Goal: Information Seeking & Learning: Learn about a topic

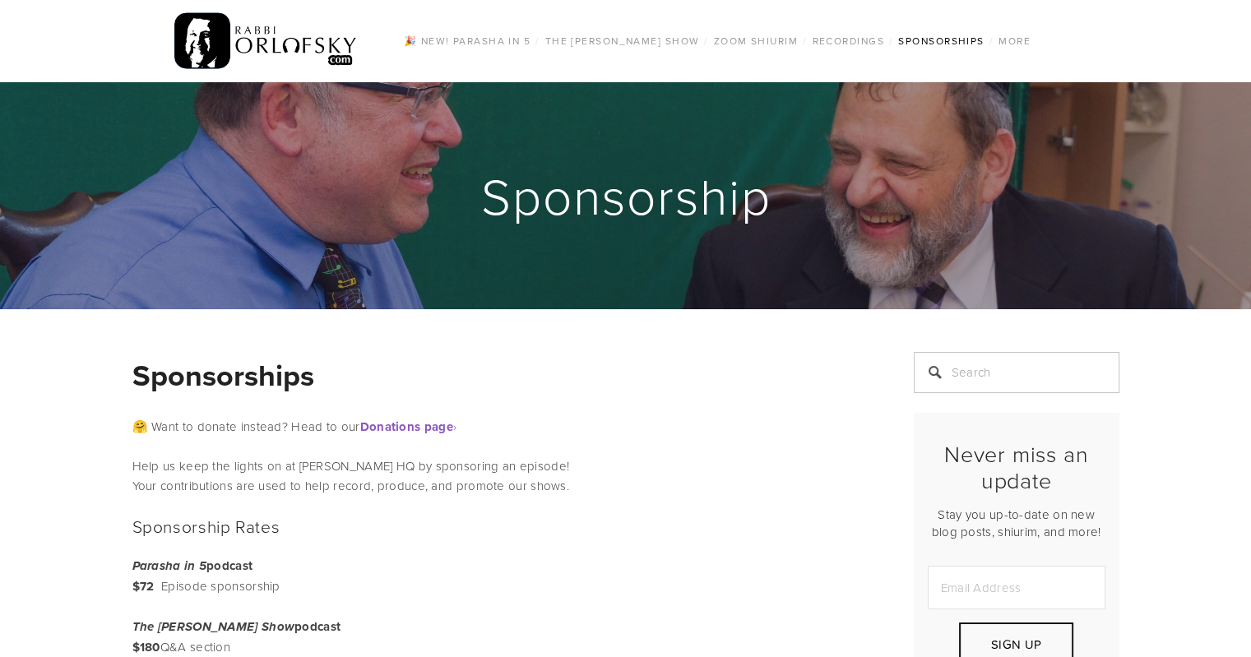
click at [282, 37] on img at bounding box center [265, 41] width 183 height 64
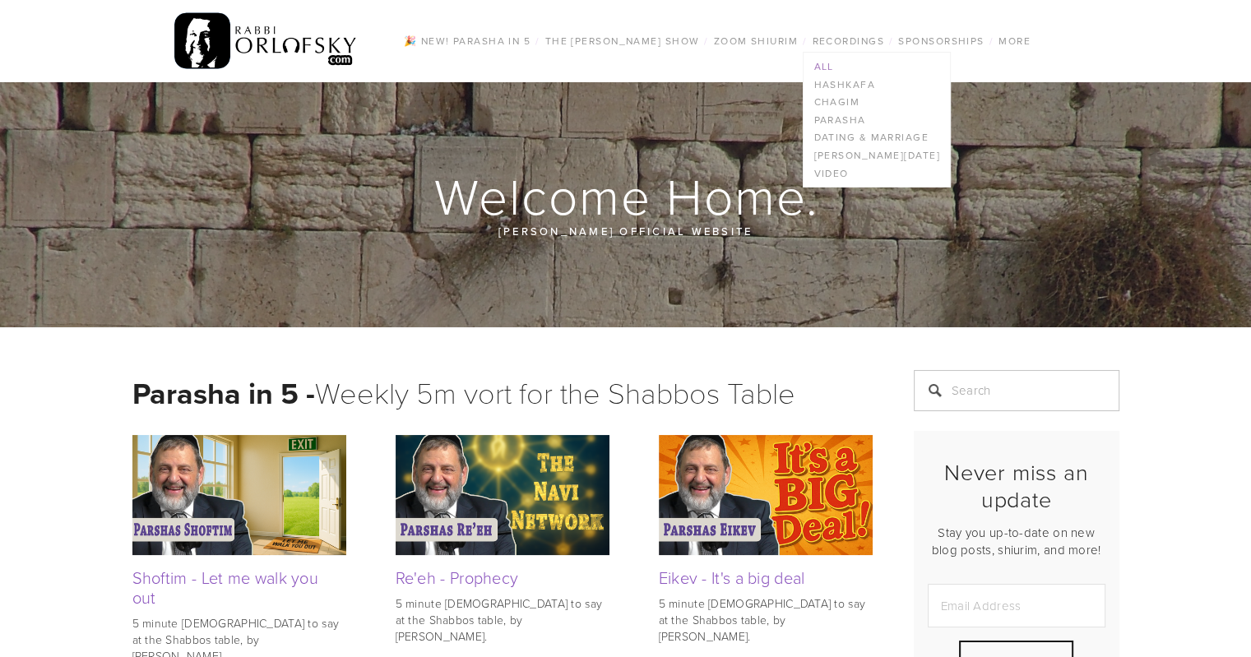
click at [826, 65] on link "All" at bounding box center [876, 67] width 146 height 18
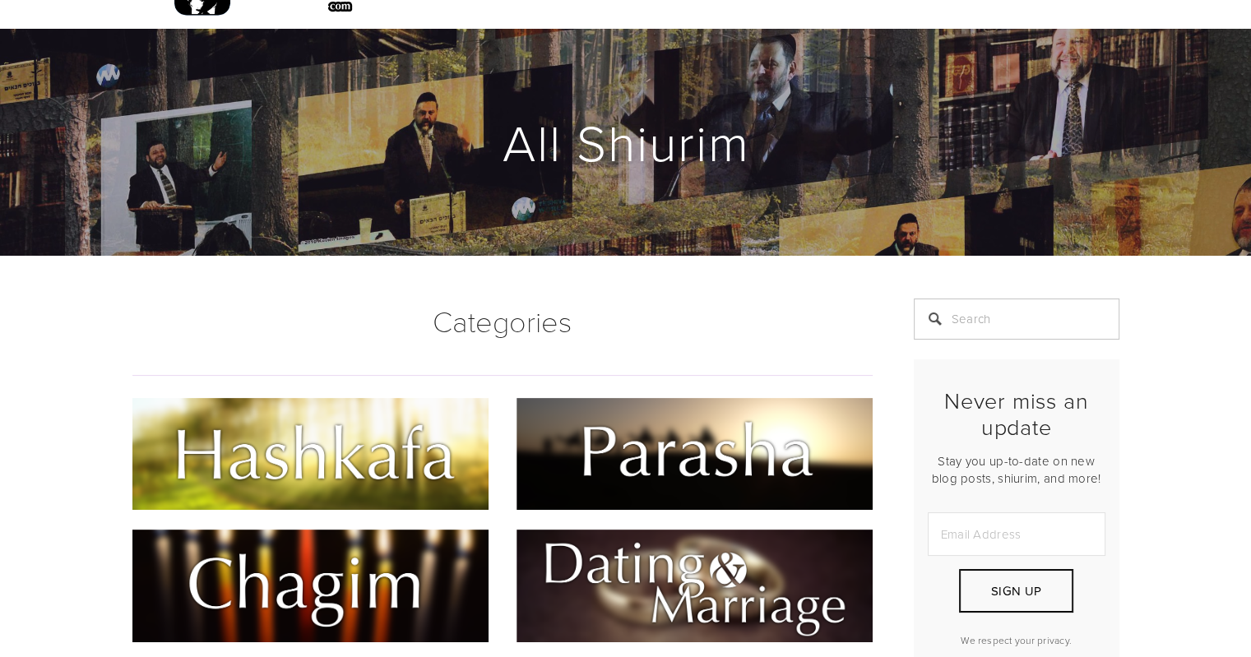
scroll to position [82, 0]
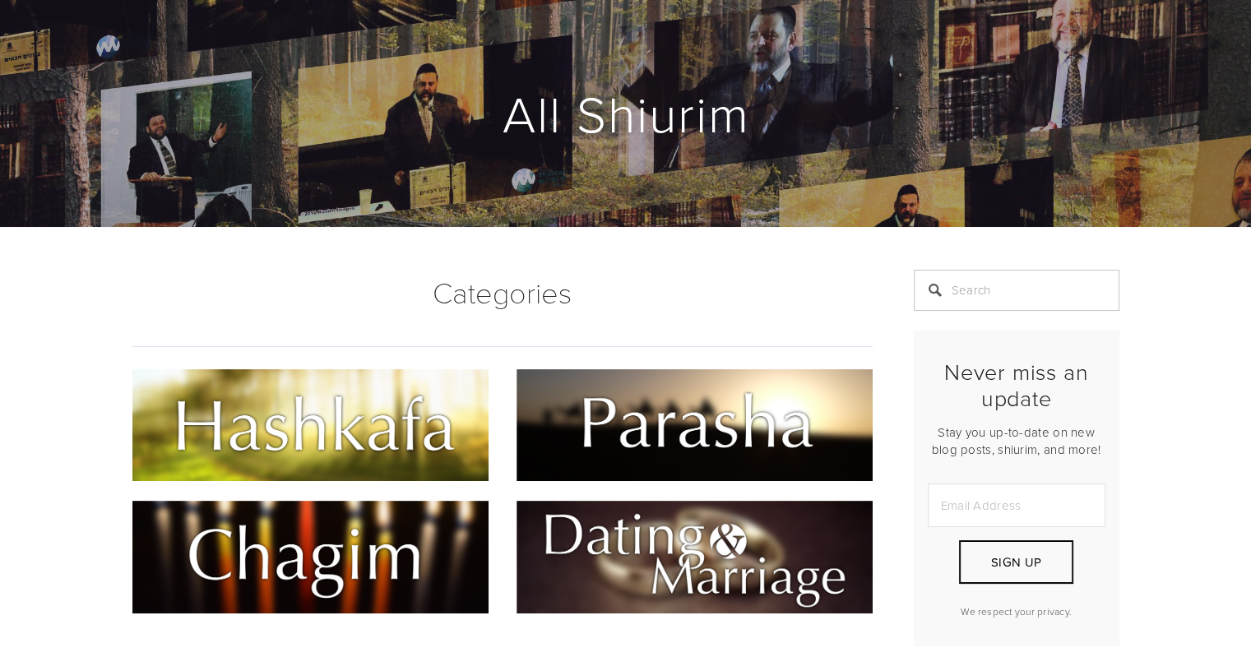
click at [300, 542] on img at bounding box center [310, 557] width 356 height 112
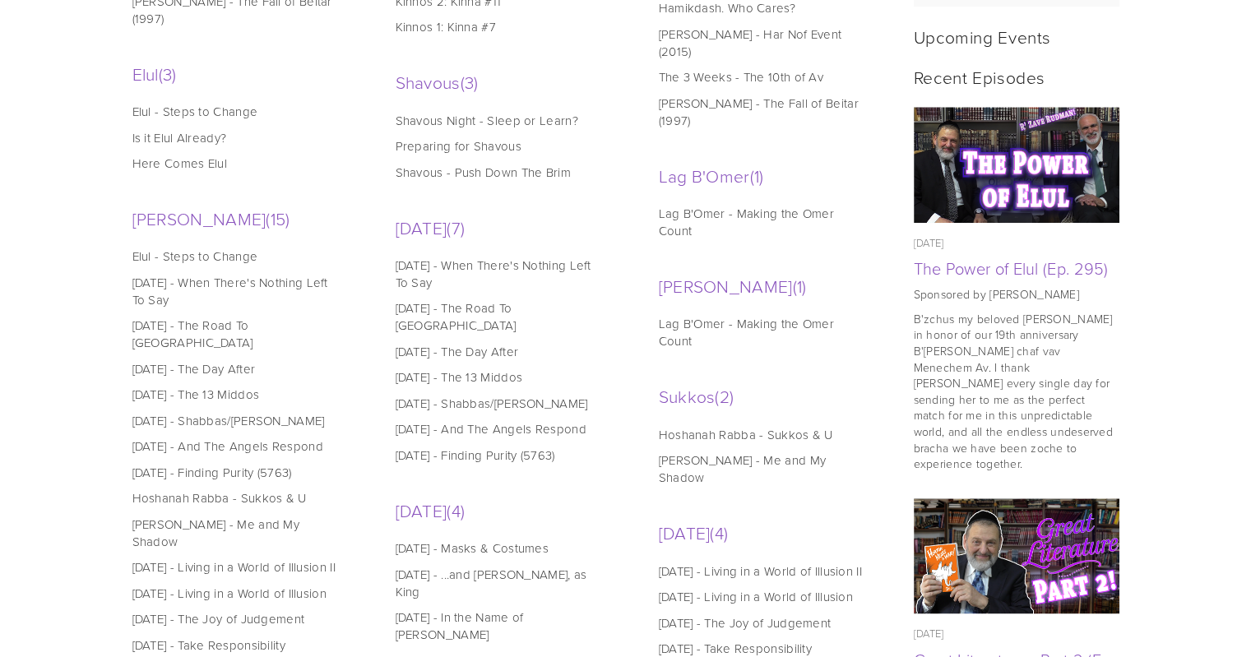
scroll to position [822, 0]
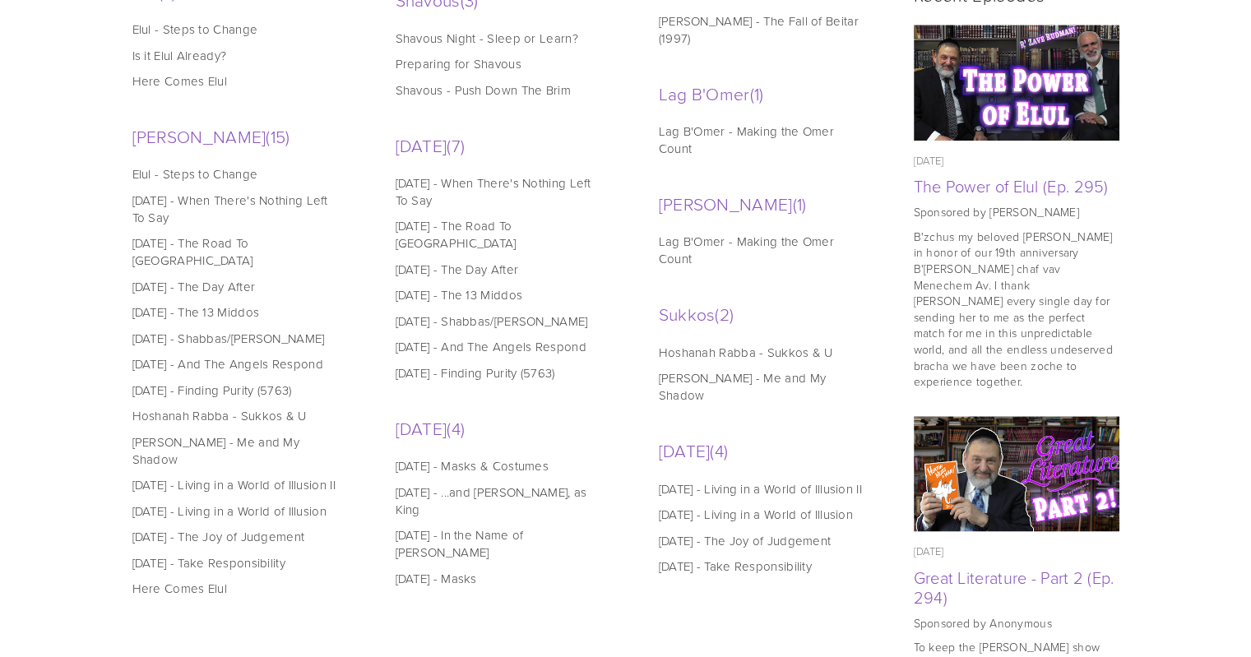
click at [199, 502] on link "Rosh Hashanah - Living in a World of Illusion" at bounding box center [237, 510] width 210 height 17
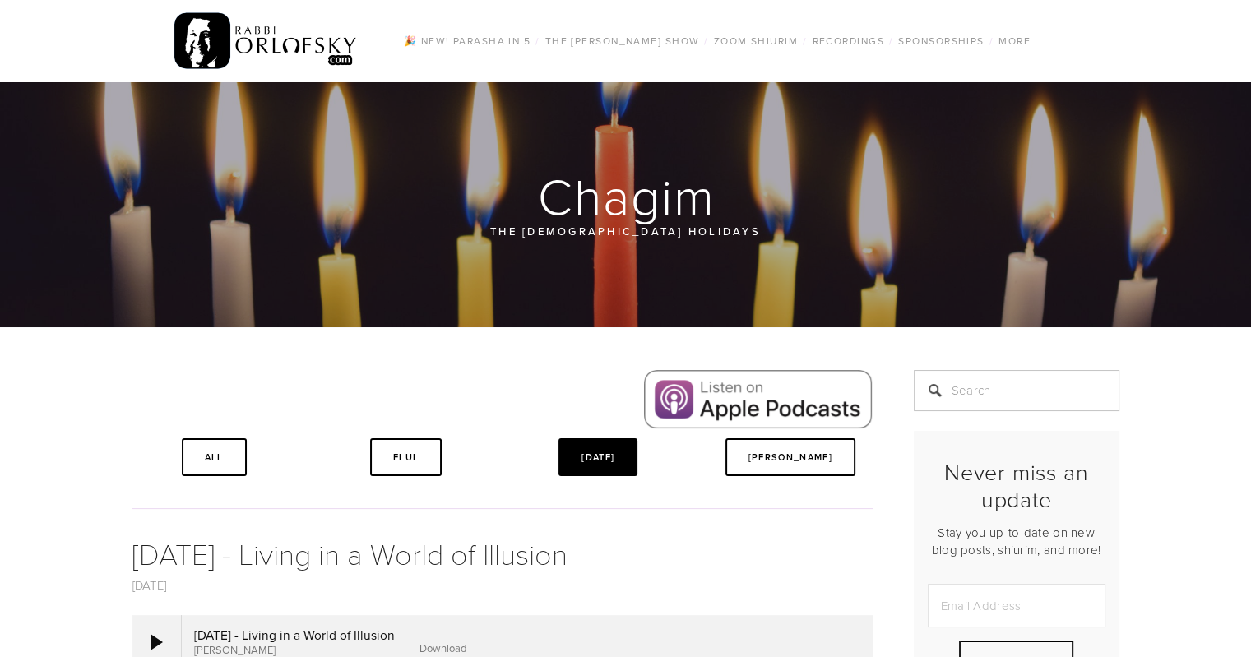
click at [610, 454] on link "[DATE]" at bounding box center [597, 457] width 79 height 38
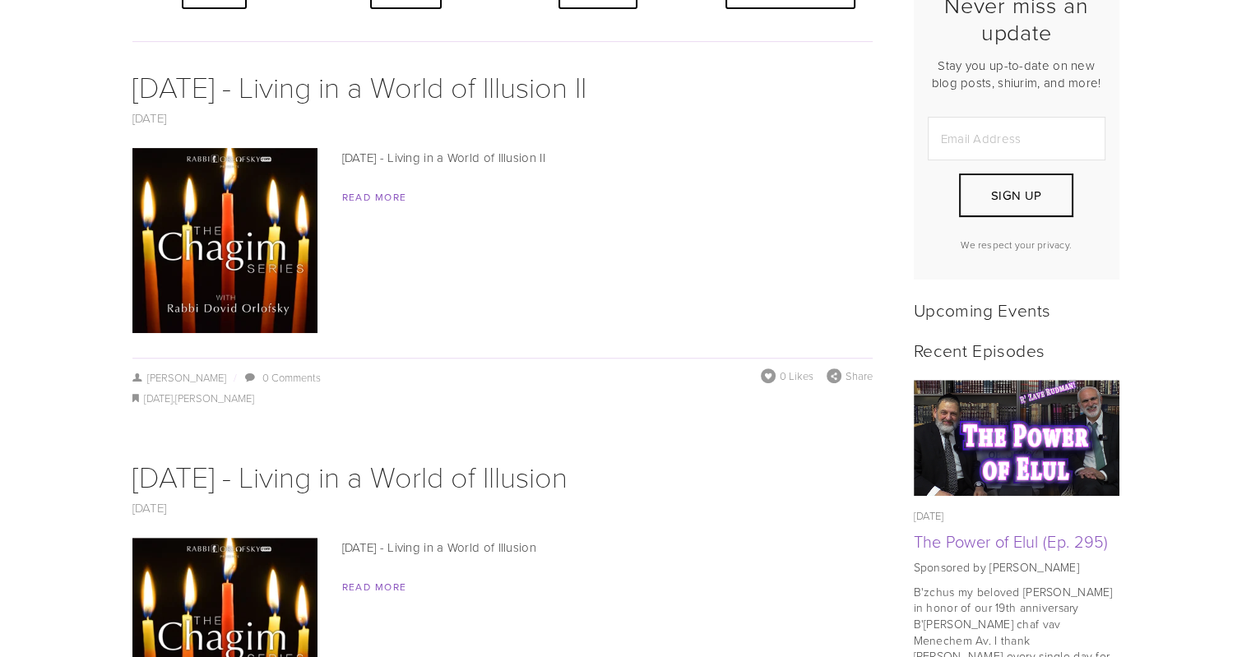
scroll to position [740, 0]
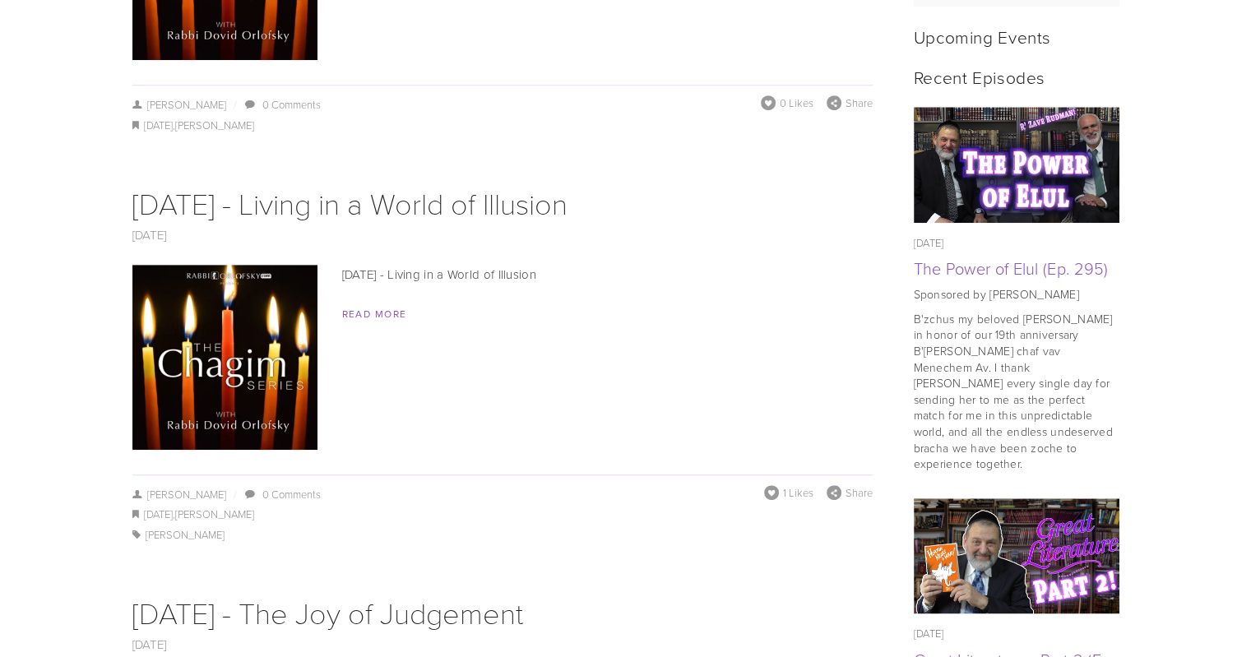
click at [252, 342] on img at bounding box center [224, 357] width 185 height 185
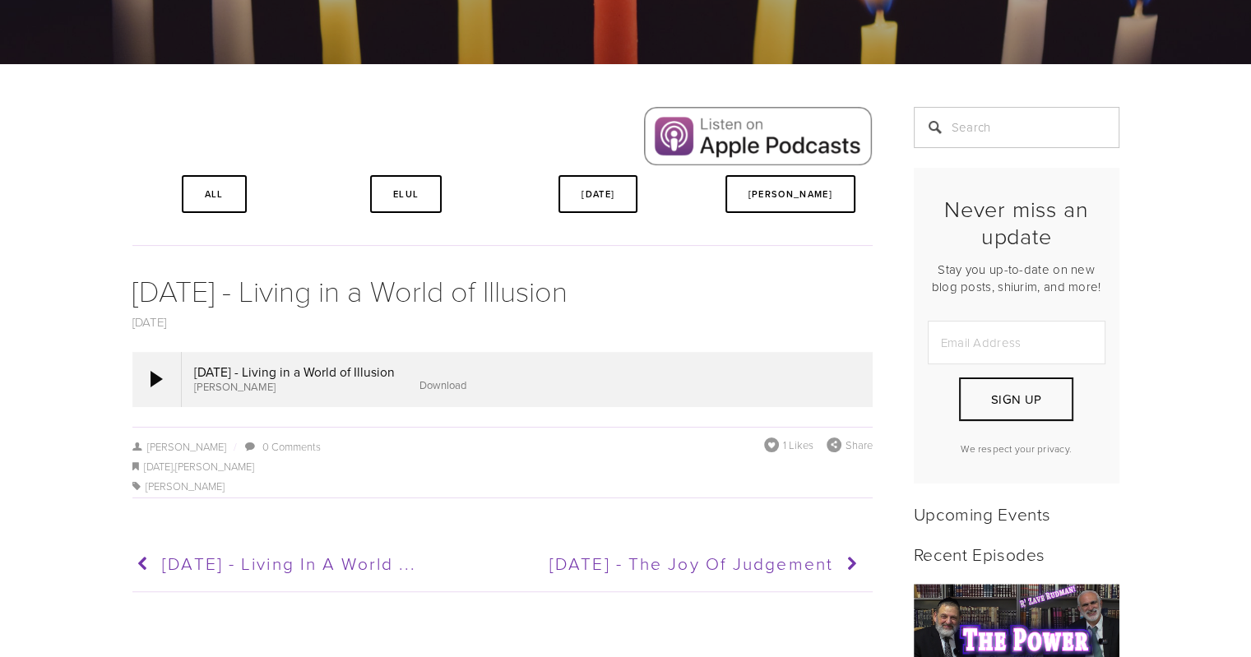
scroll to position [329, 0]
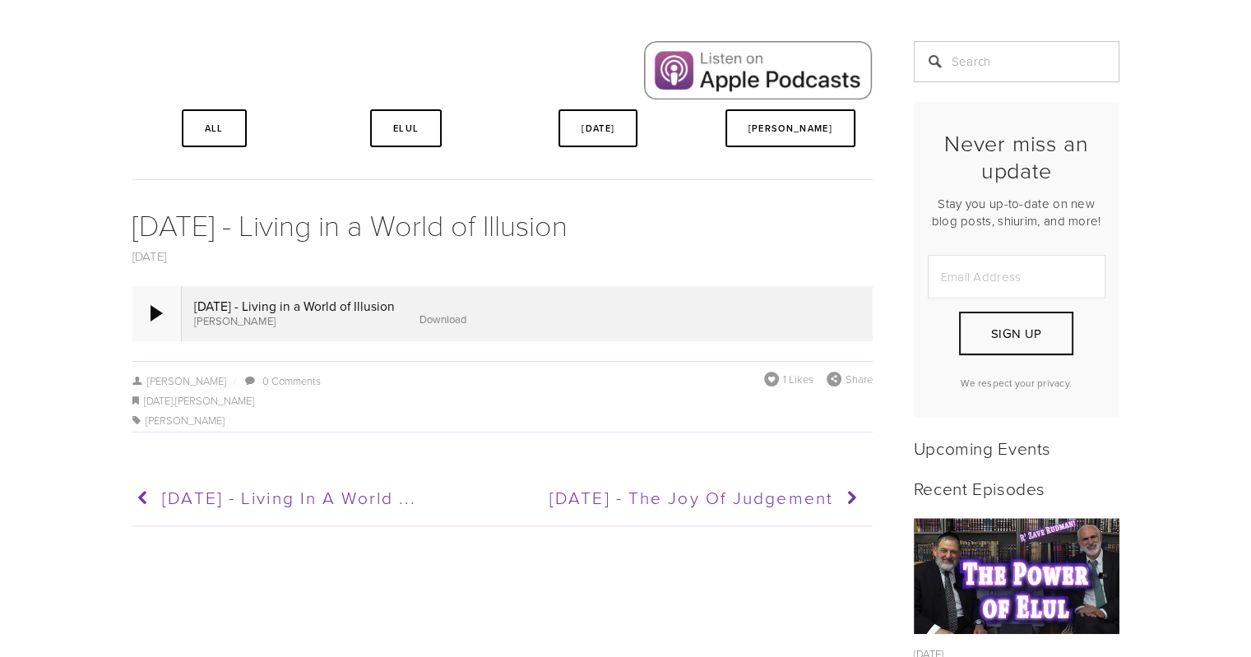
click at [155, 308] on div at bounding box center [156, 313] width 12 height 16
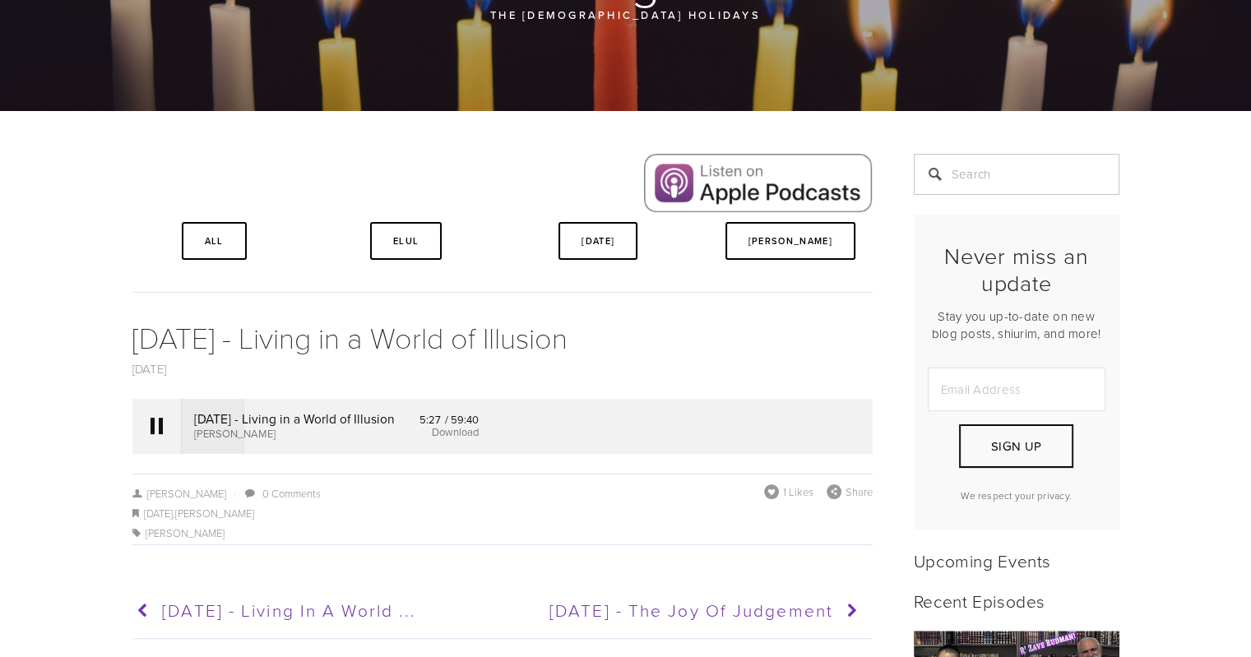
scroll to position [247, 0]
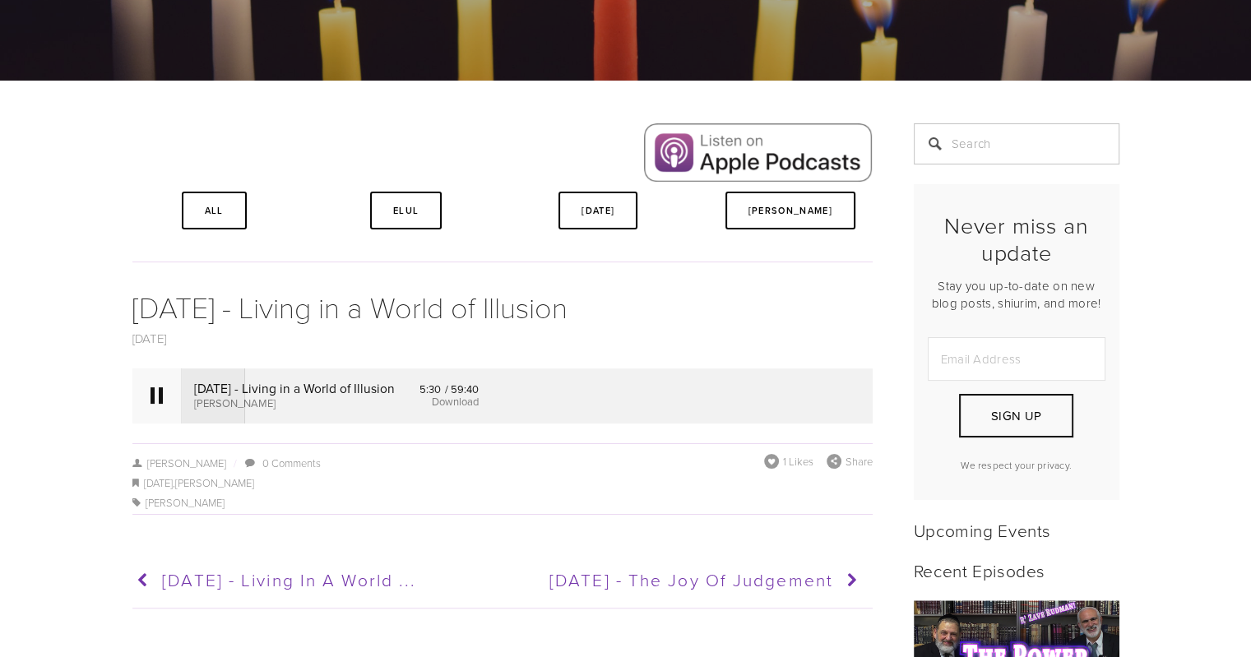
click at [158, 393] on div at bounding box center [156, 395] width 12 height 16
